Goal: Find specific page/section: Find specific page/section

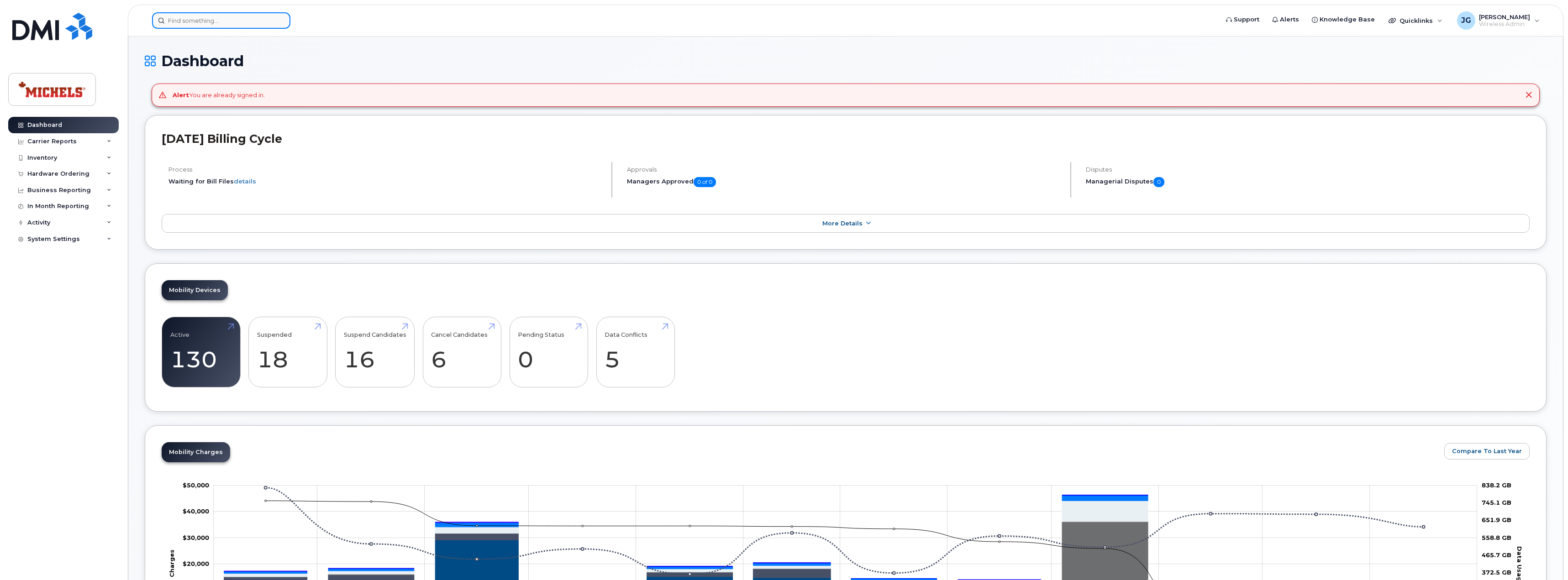
click at [247, 27] on input at bounding box center [221, 20] width 138 height 16
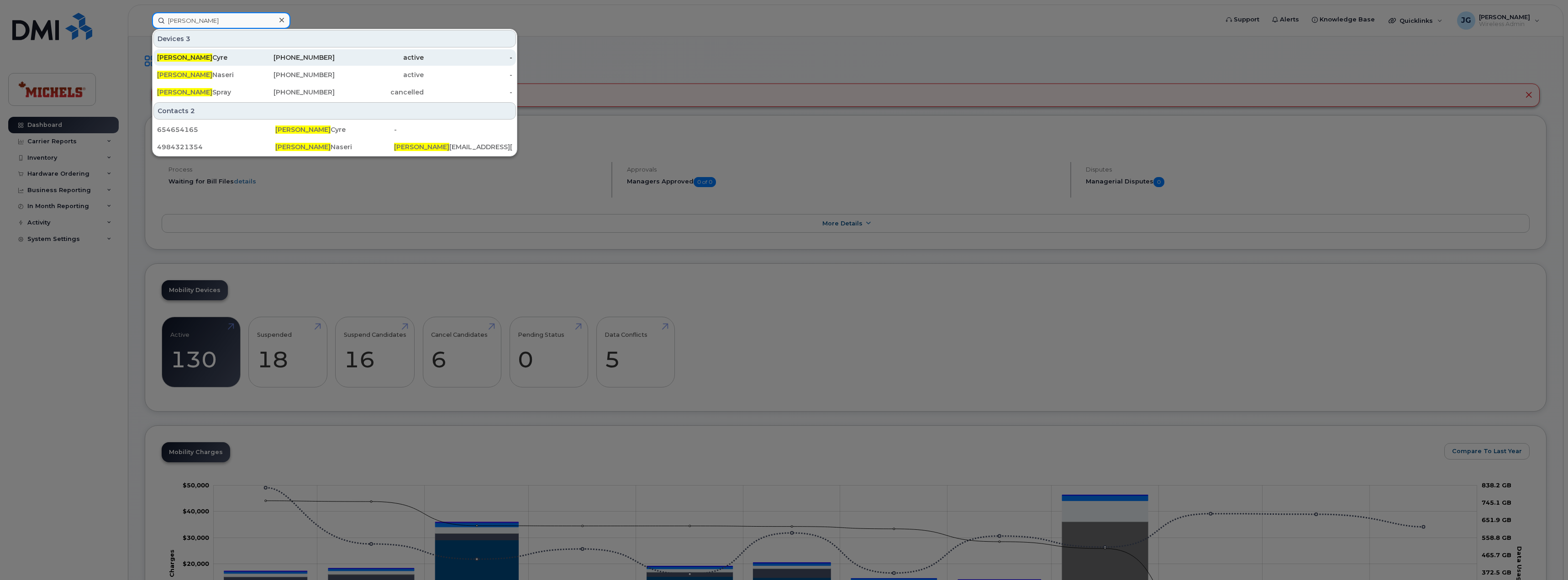
type input "daniel"
click at [191, 60] on div "Daniel Cyre" at bounding box center [201, 57] width 89 height 9
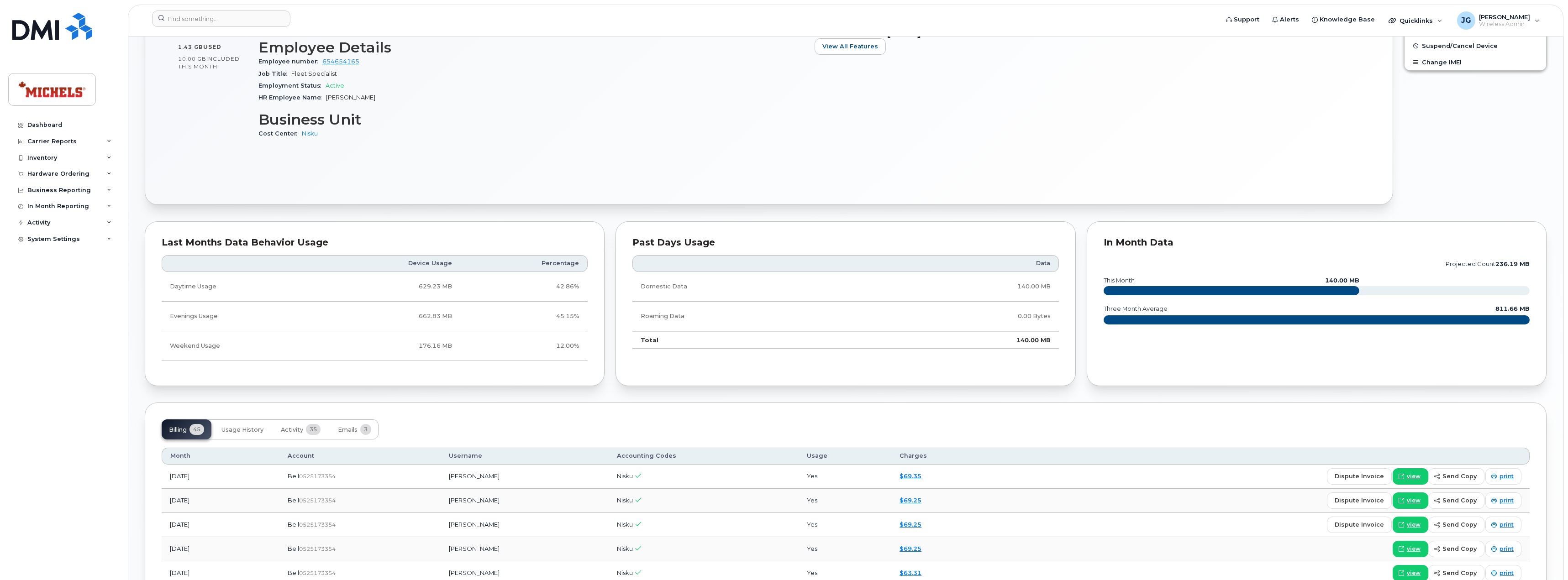
scroll to position [456, 0]
click at [251, 430] on span "Usage History" at bounding box center [242, 429] width 42 height 7
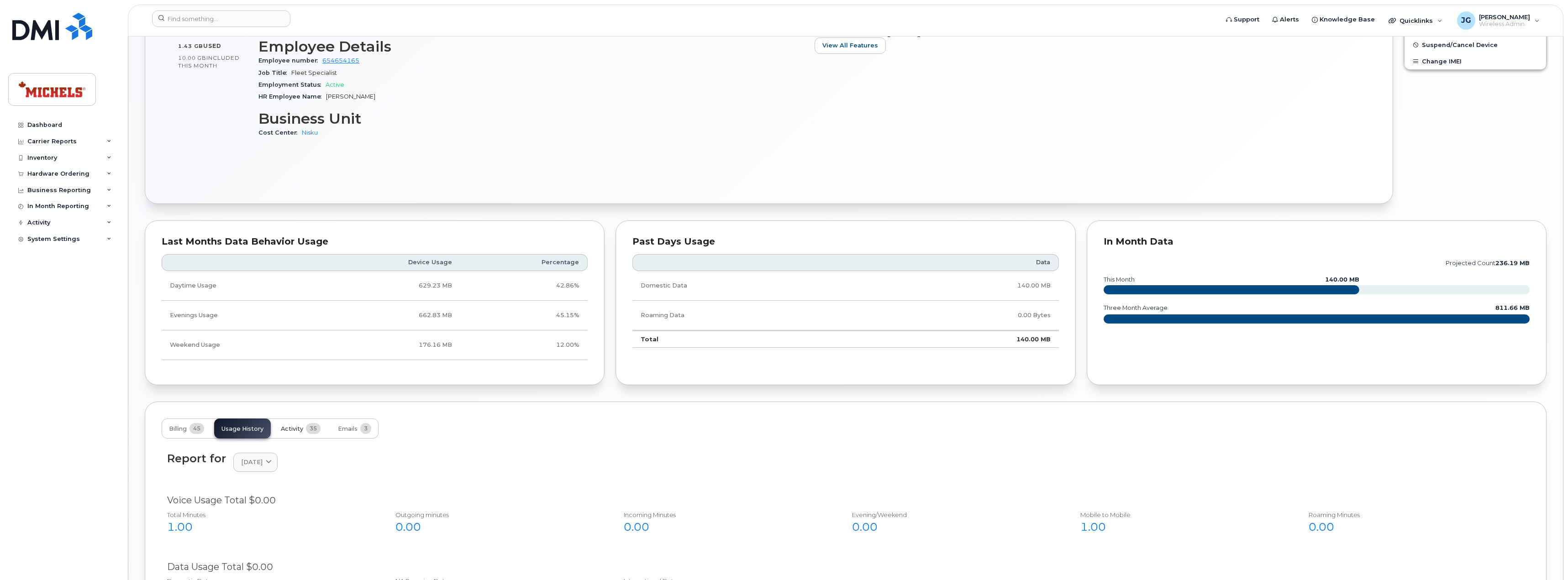
click at [301, 438] on button "Activity 35" at bounding box center [300, 428] width 54 height 20
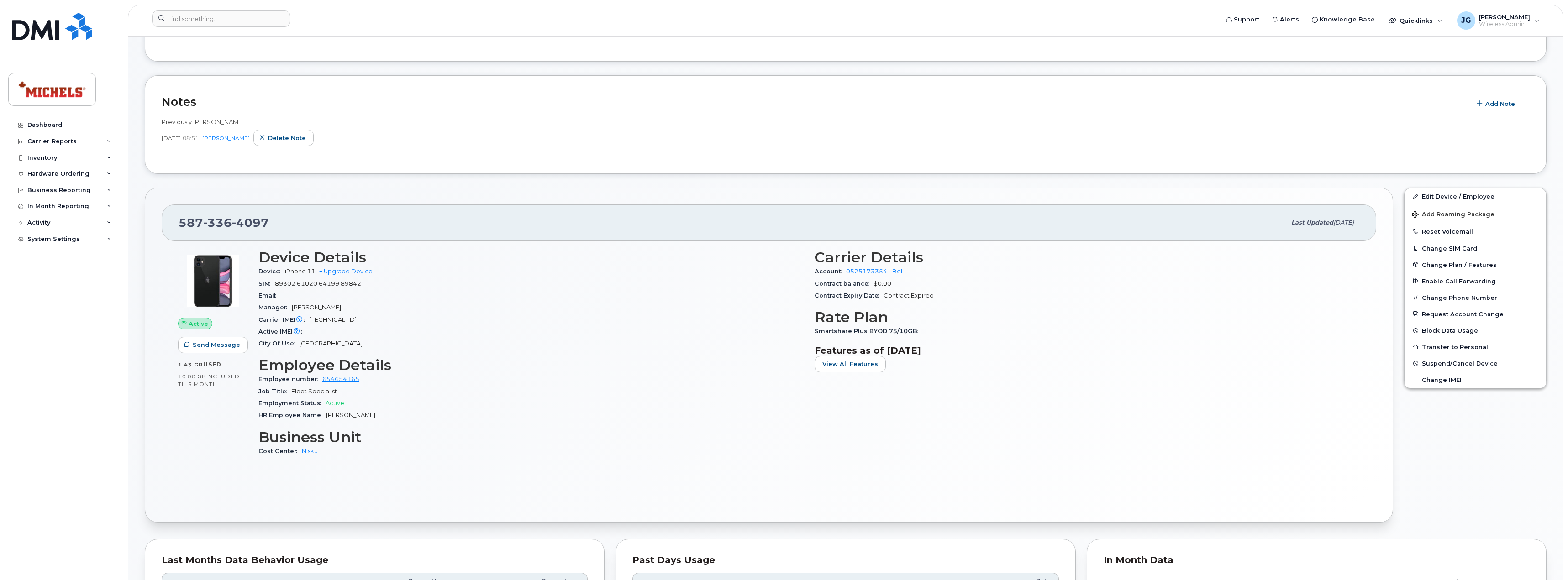
scroll to position [138, 0]
